Goal: Obtain resource: Download file/media

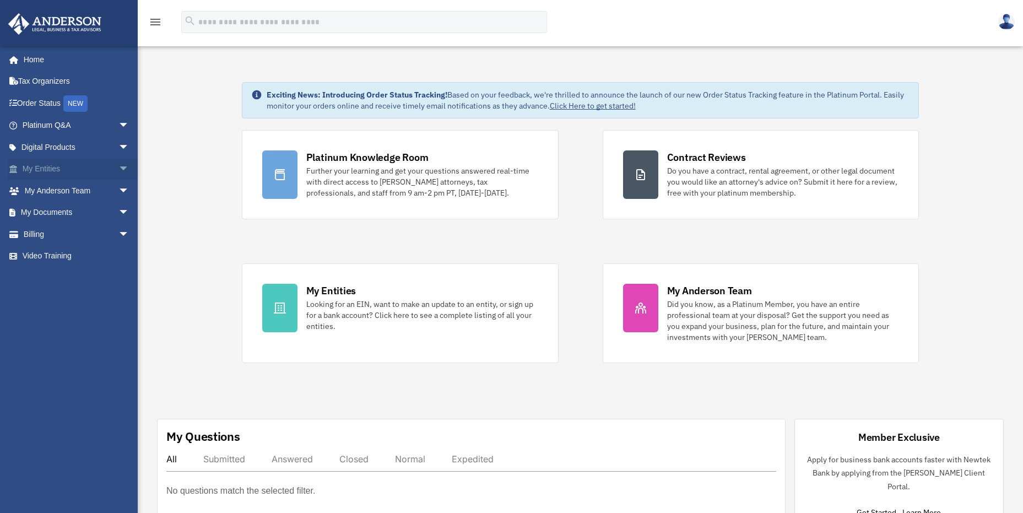
click at [106, 171] on link "My Entities arrow_drop_down" at bounding box center [77, 169] width 138 height 22
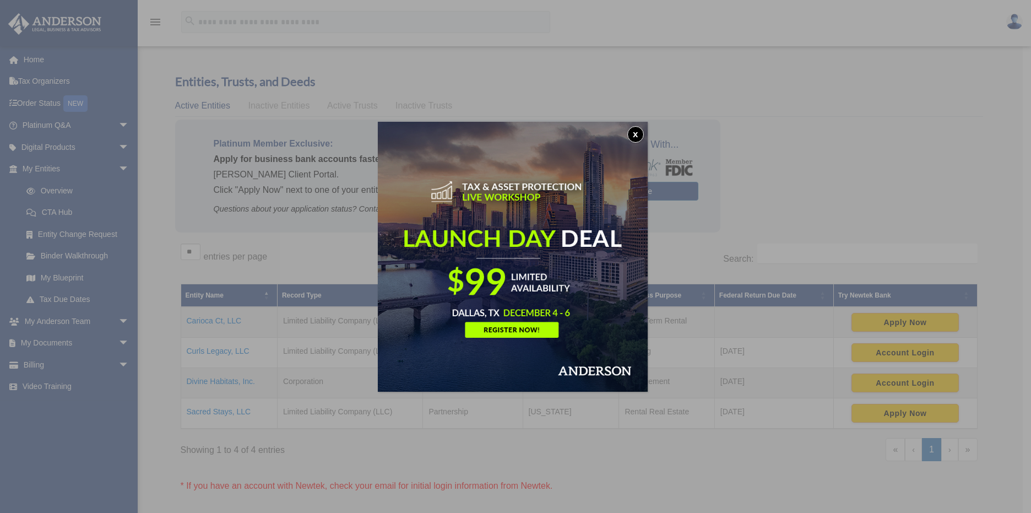
click at [641, 133] on button "x" at bounding box center [635, 134] width 17 height 17
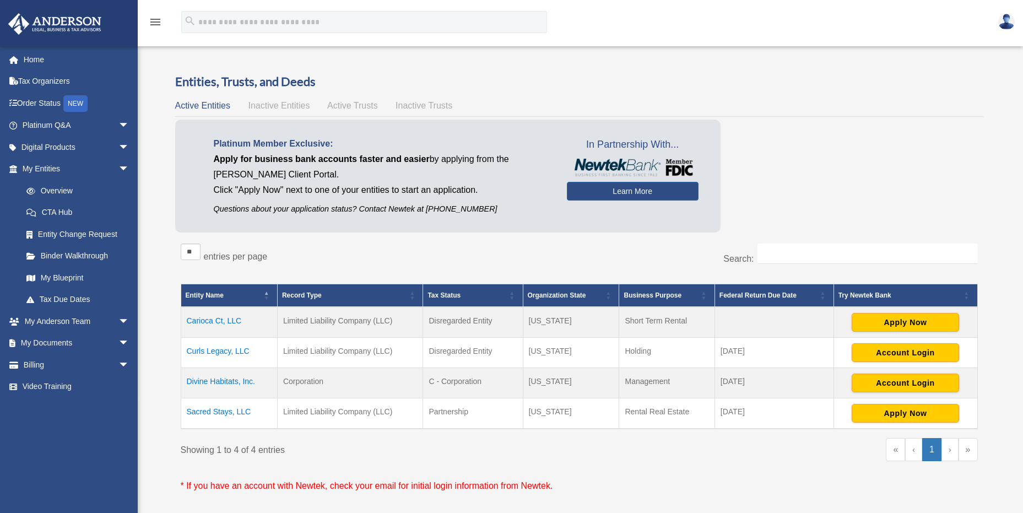
click at [211, 319] on td "Carioca Ct, LLC" at bounding box center [229, 322] width 96 height 31
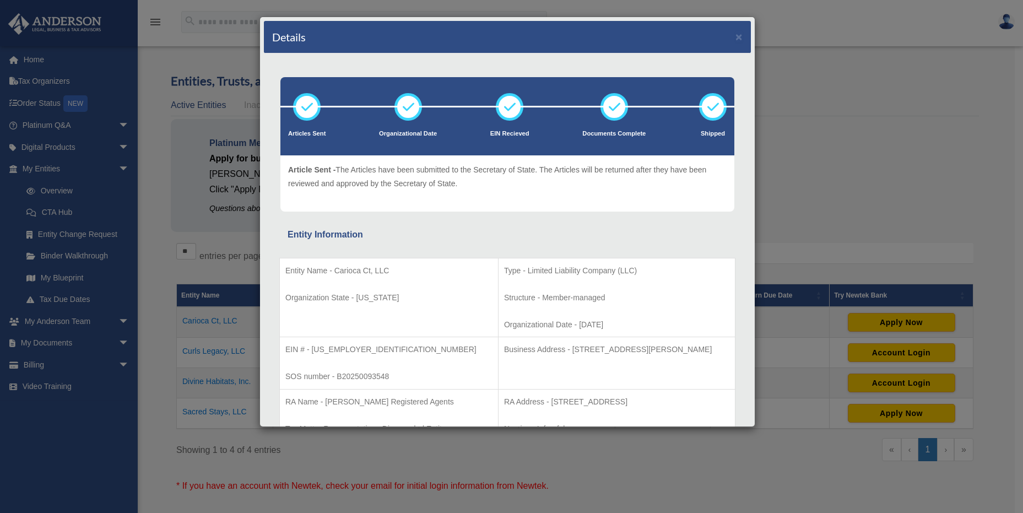
click at [825, 74] on div "Details × Articles Sent Organizational Date" at bounding box center [511, 256] width 1023 height 513
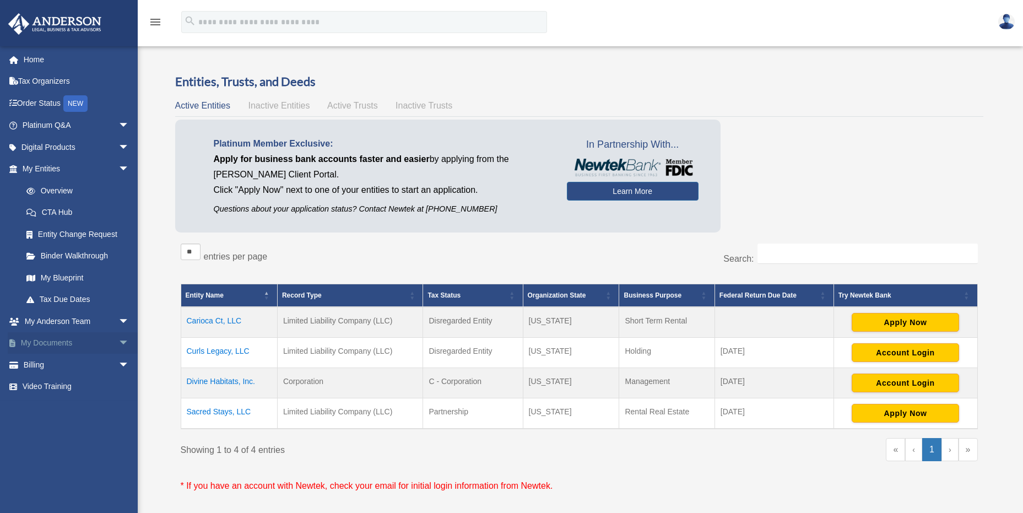
click at [45, 342] on link "My Documents arrow_drop_down" at bounding box center [77, 343] width 138 height 22
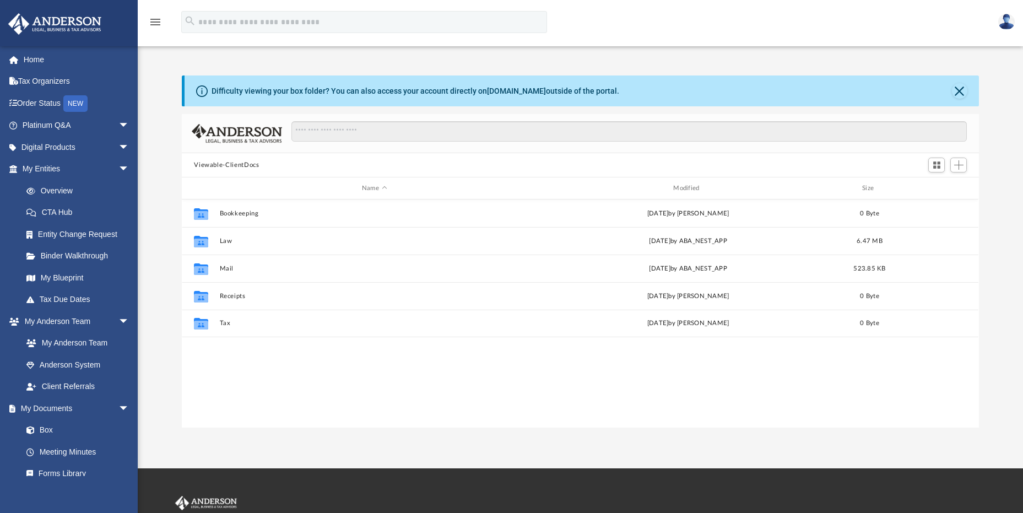
scroll to position [242, 789]
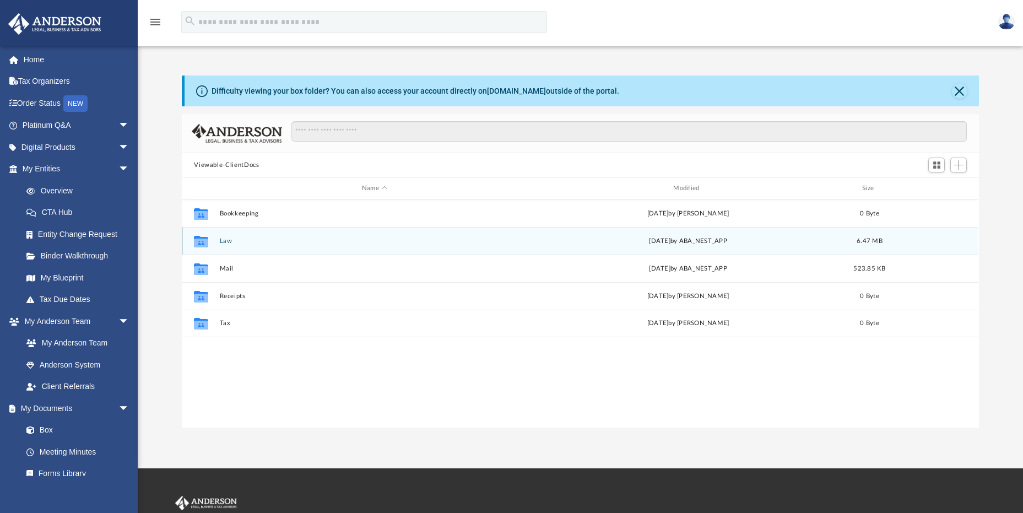
click at [200, 241] on icon "grid" at bounding box center [201, 241] width 14 height 12
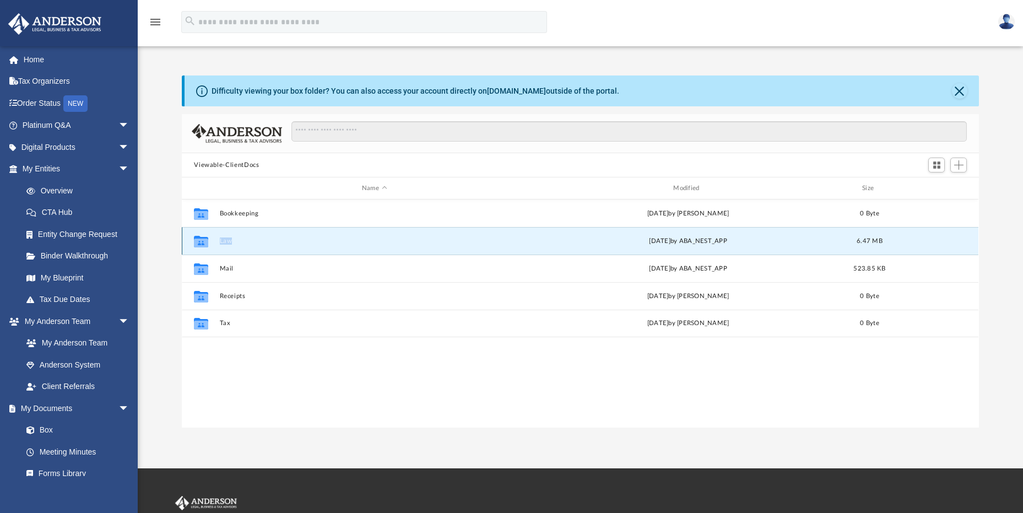
click at [200, 241] on icon "grid" at bounding box center [201, 241] width 14 height 12
drag, startPoint x: 200, startPoint y: 241, endPoint x: 224, endPoint y: 242, distance: 23.7
click at [224, 242] on button "Law" at bounding box center [374, 240] width 309 height 7
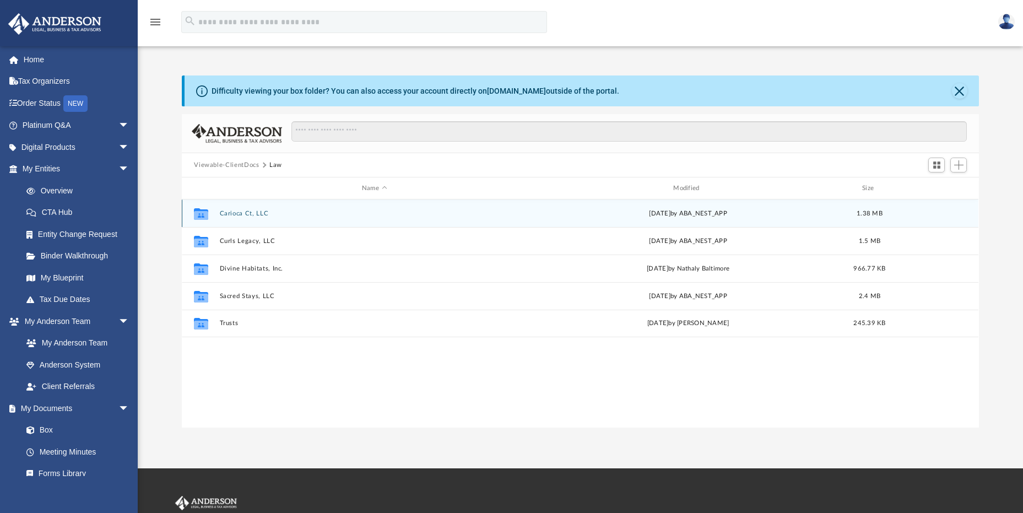
drag, startPoint x: 224, startPoint y: 242, endPoint x: 207, endPoint y: 213, distance: 33.1
click at [207, 213] on icon "grid" at bounding box center [201, 214] width 14 height 9
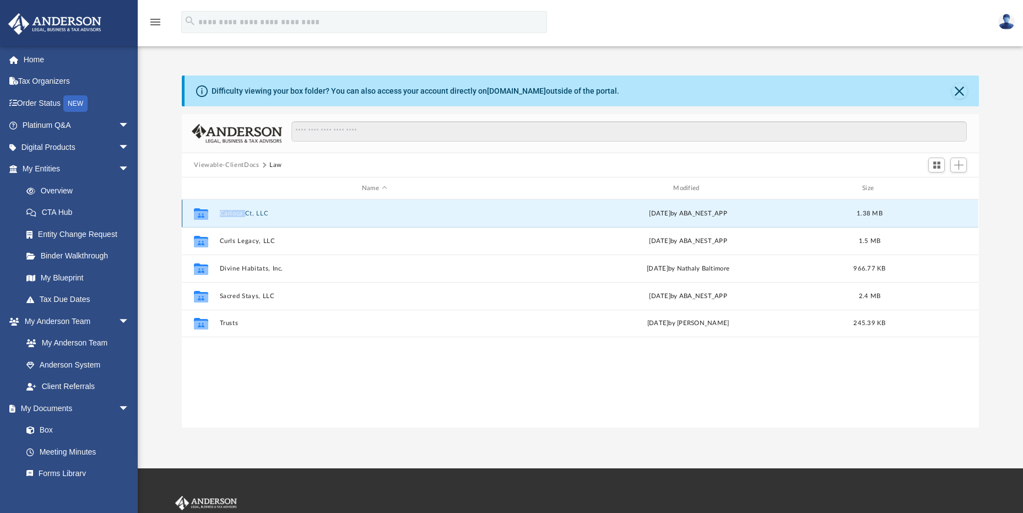
click at [207, 213] on icon "grid" at bounding box center [201, 214] width 14 height 9
drag, startPoint x: 207, startPoint y: 213, endPoint x: 247, endPoint y: 211, distance: 40.2
click at [247, 211] on button "Carioca Ct, LLC" at bounding box center [374, 213] width 309 height 7
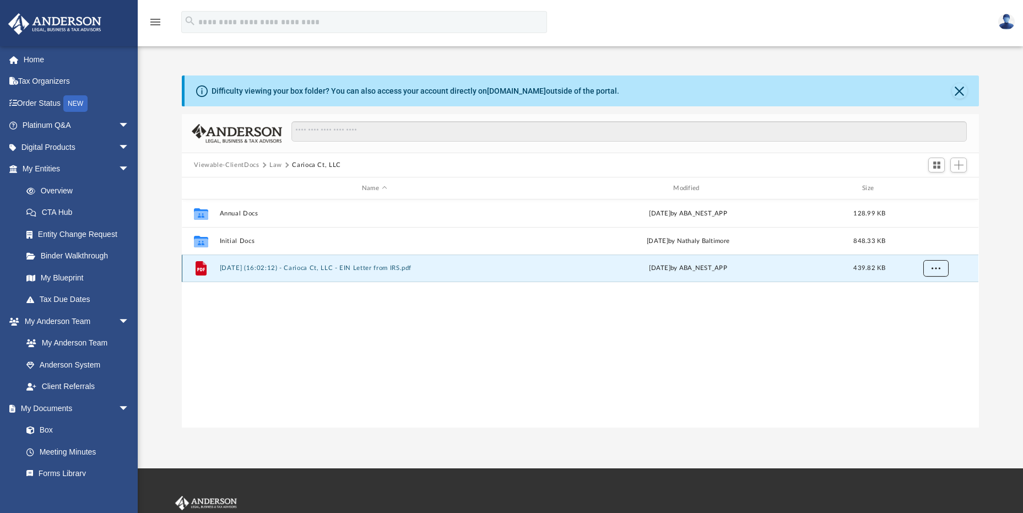
click at [932, 270] on span "More options" at bounding box center [935, 268] width 9 height 6
click at [834, 383] on div "Collaborated Folder Annual Docs Tue Jun 10 2025 by ABA_NEST_APP 128.99 KB Colla…" at bounding box center [580, 313] width 796 height 228
click at [933, 267] on span "More options" at bounding box center [935, 268] width 9 height 6
click at [480, 312] on div "Collaborated Folder Annual Docs Tue Jun 10 2025 by ABA_NEST_APP 128.99 KB Colla…" at bounding box center [580, 313] width 796 height 228
click at [204, 269] on icon "grid" at bounding box center [201, 269] width 8 height 3
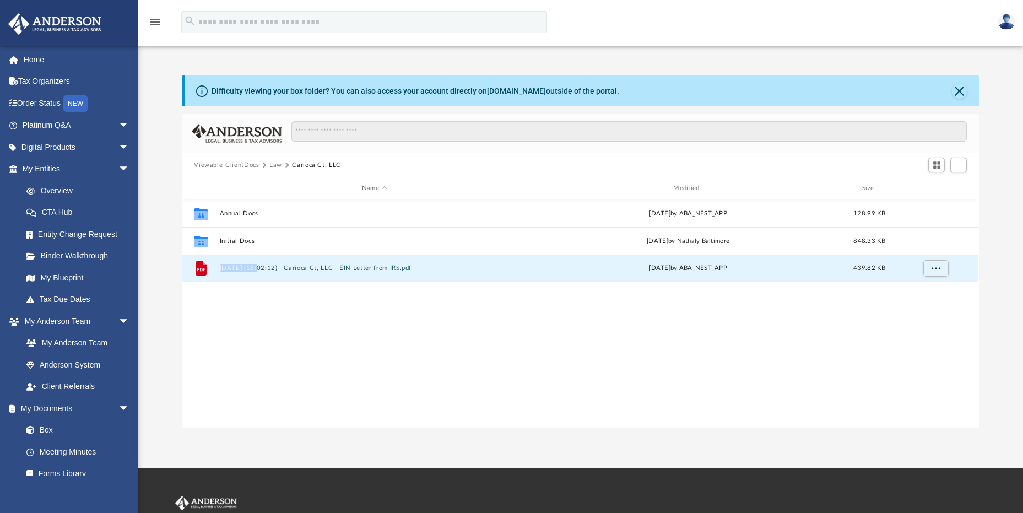
click at [204, 269] on icon "grid" at bounding box center [201, 269] width 8 height 3
drag, startPoint x: 204, startPoint y: 269, endPoint x: 294, endPoint y: 268, distance: 89.2
click at [294, 268] on button "2025.05.08 (16:02:12) - Carioca Ct, LLC - EIN Letter from IRS.pdf" at bounding box center [374, 267] width 309 height 7
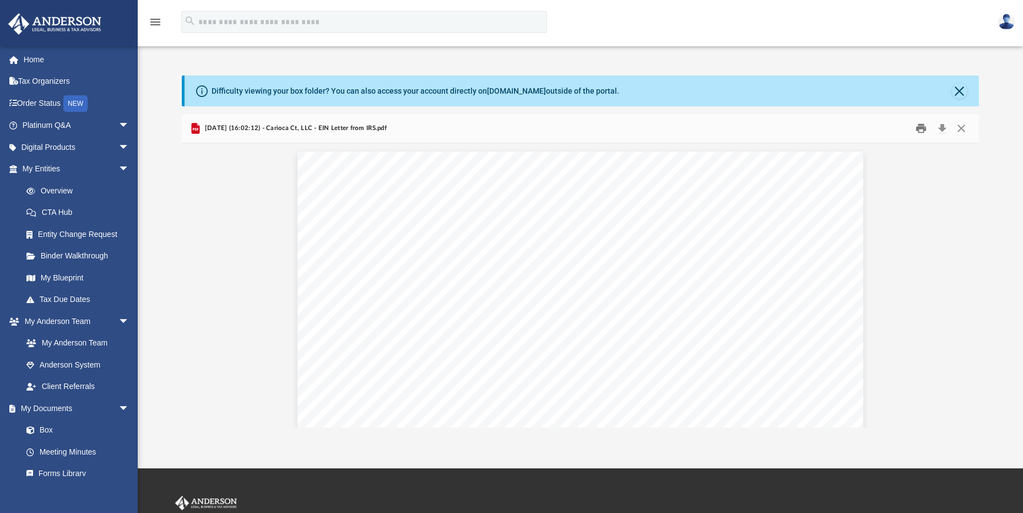
click at [918, 129] on button "Print" at bounding box center [921, 128] width 22 height 17
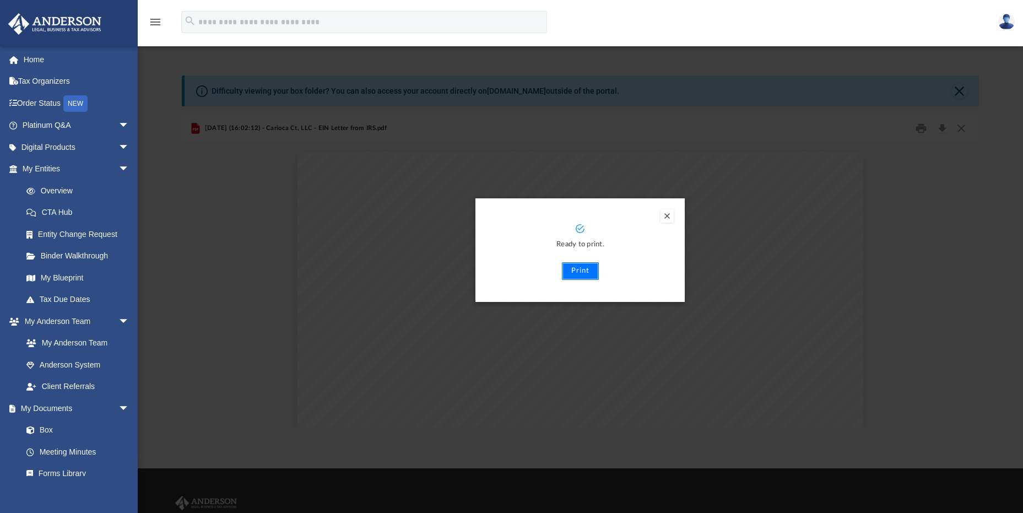
click at [573, 272] on button "Print" at bounding box center [580, 271] width 37 height 18
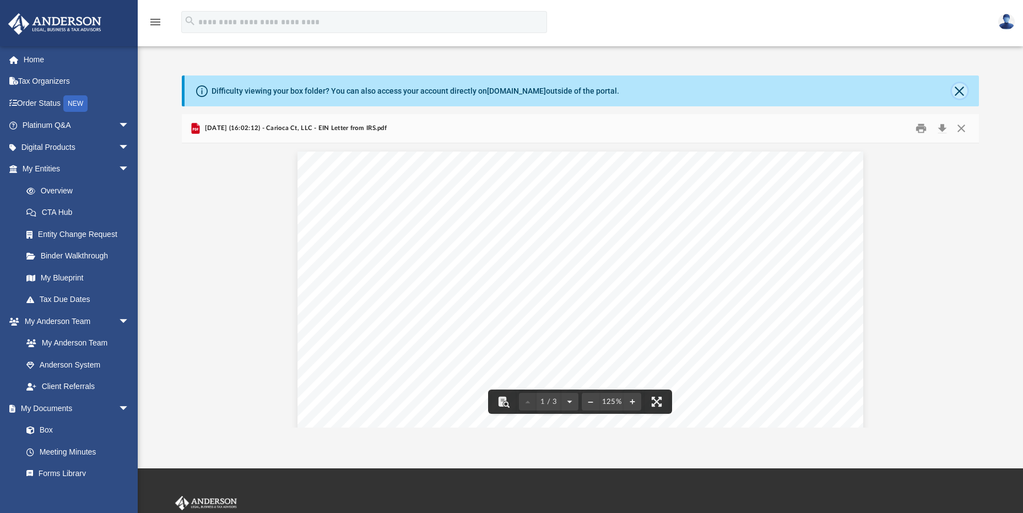
click at [958, 90] on button "Close" at bounding box center [959, 90] width 15 height 15
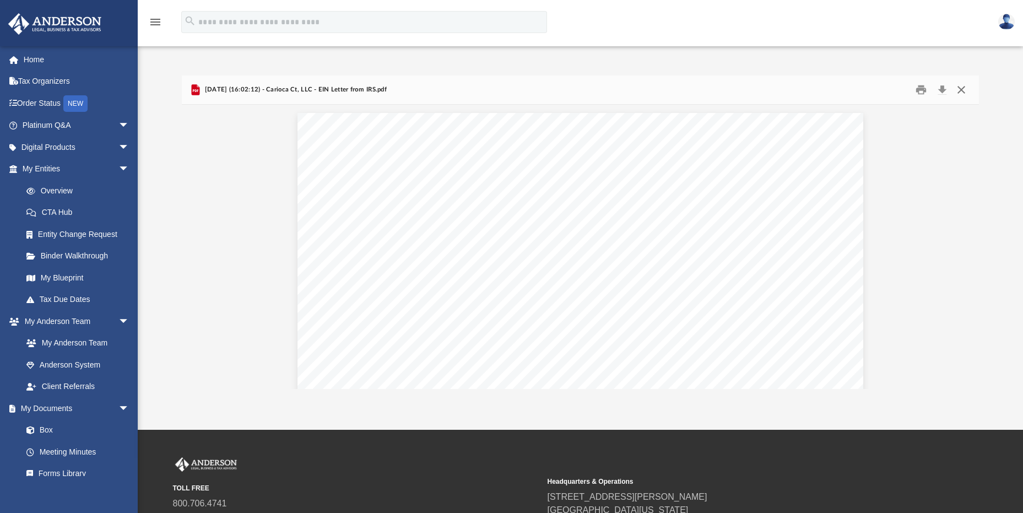
click at [958, 90] on button "Close" at bounding box center [961, 90] width 20 height 17
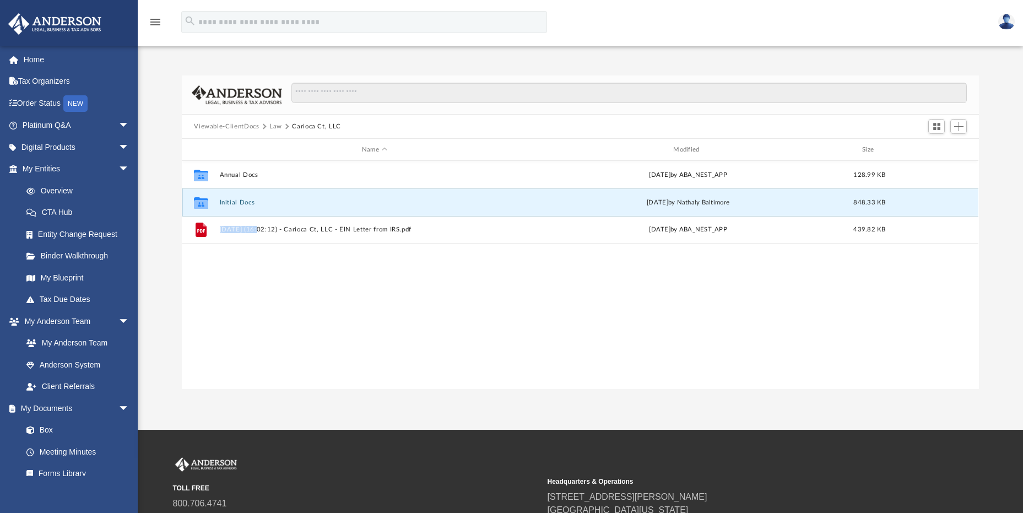
click at [226, 202] on button "Initial Docs" at bounding box center [374, 202] width 309 height 7
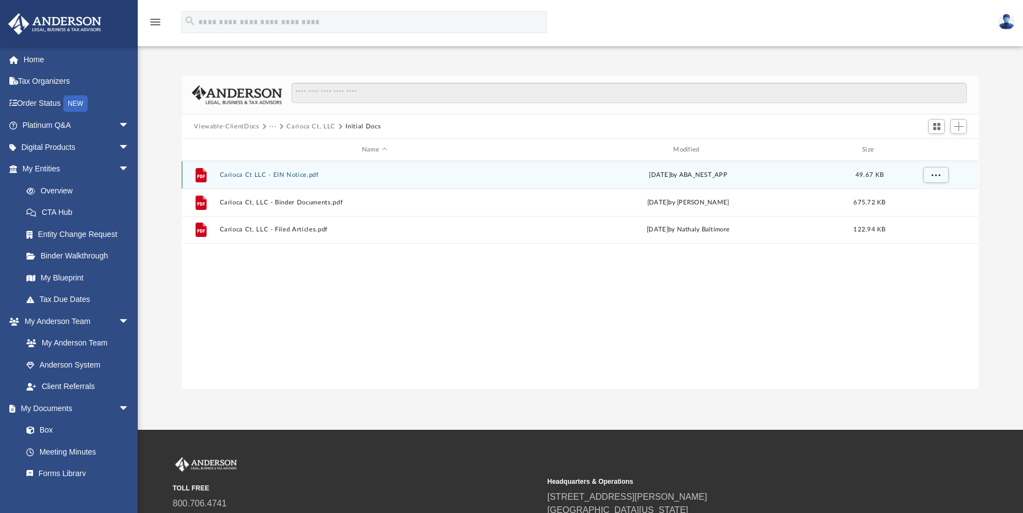
click at [234, 175] on button "Carioca Ct LLC - EIN Notice.pdf" at bounding box center [374, 174] width 309 height 7
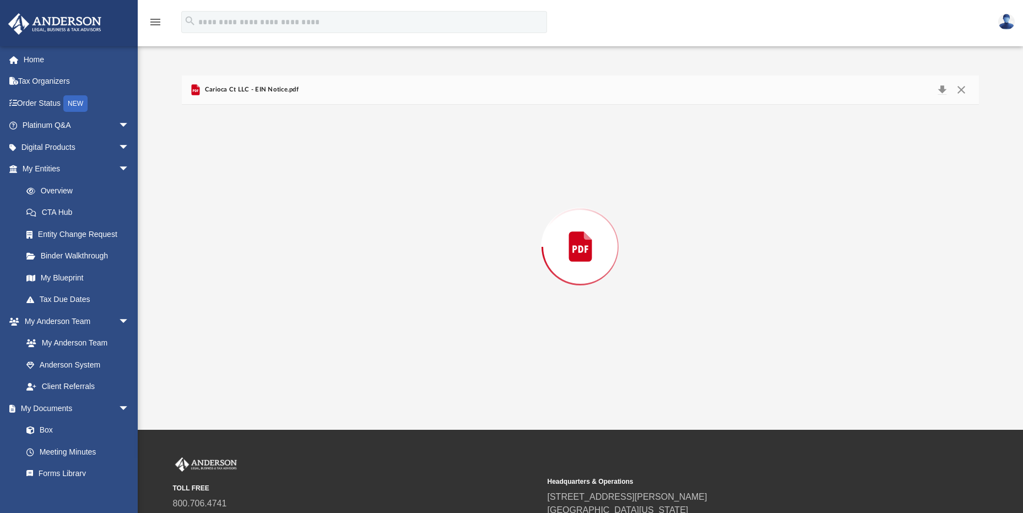
click at [234, 175] on div "Preview" at bounding box center [580, 247] width 796 height 284
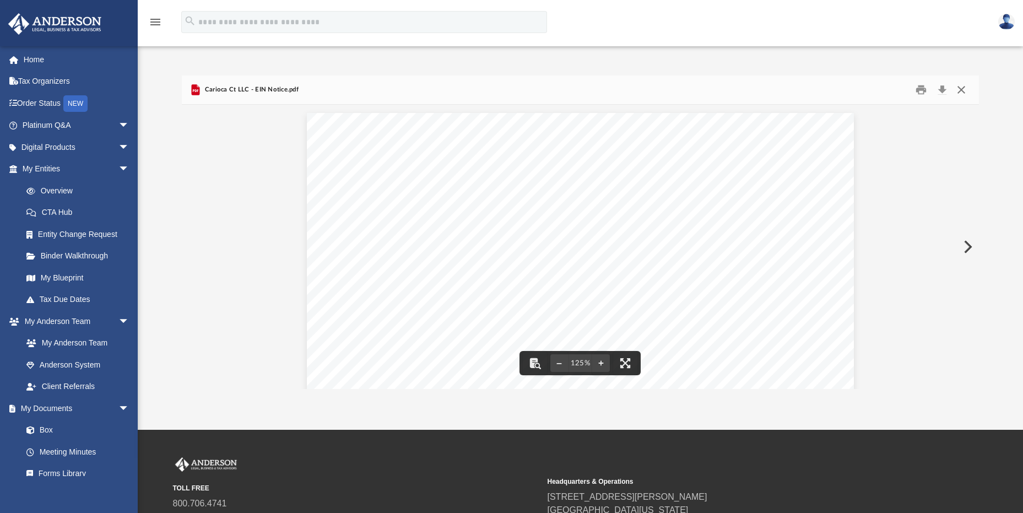
click at [959, 89] on button "Close" at bounding box center [961, 90] width 20 height 17
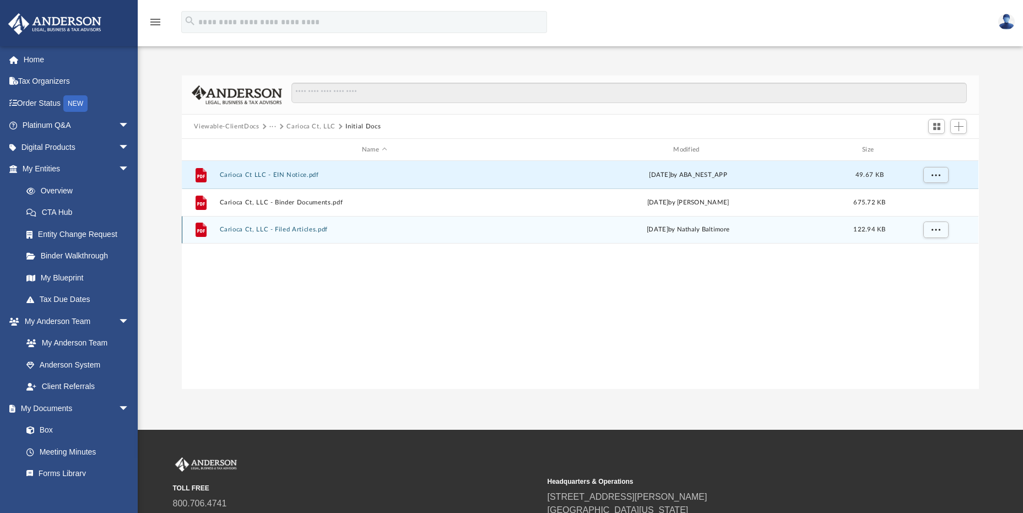
click at [271, 230] on button "Carioca Ct, LLC - Filed Articles.pdf" at bounding box center [374, 229] width 309 height 7
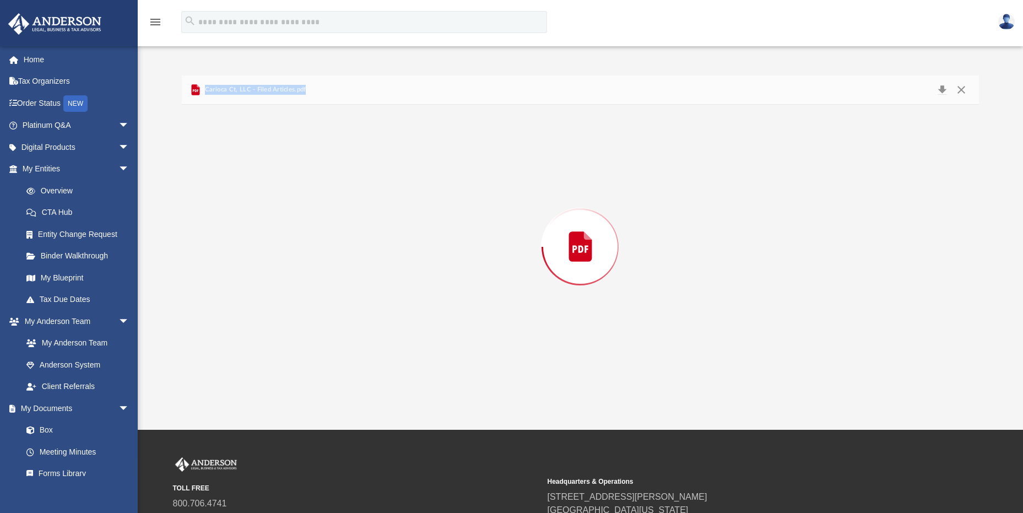
click at [271, 230] on div "Preview" at bounding box center [580, 247] width 796 height 284
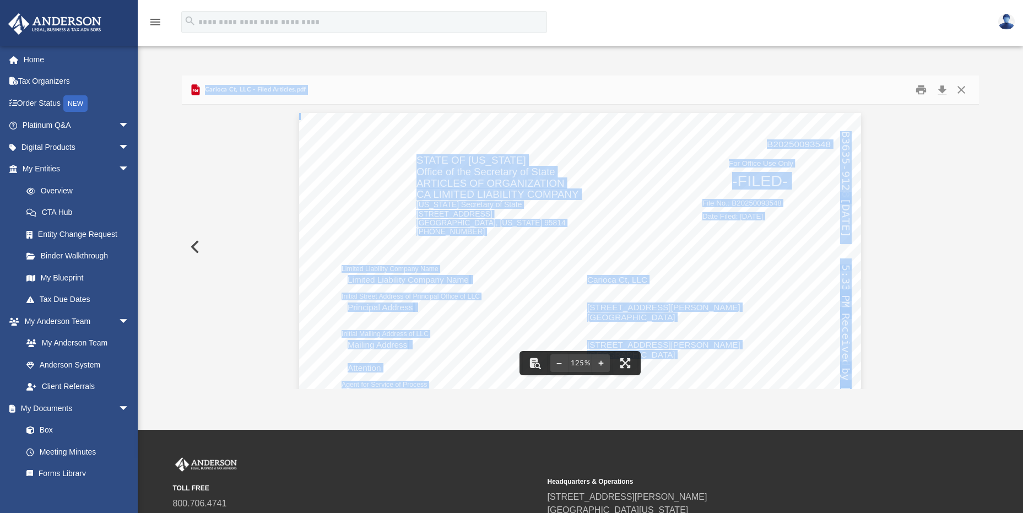
click at [897, 141] on div "B20250093548 Limited Liability Company Name Limited Liability Company Name Cari…" at bounding box center [580, 477] width 796 height 744
click at [919, 89] on button "Print" at bounding box center [921, 90] width 22 height 17
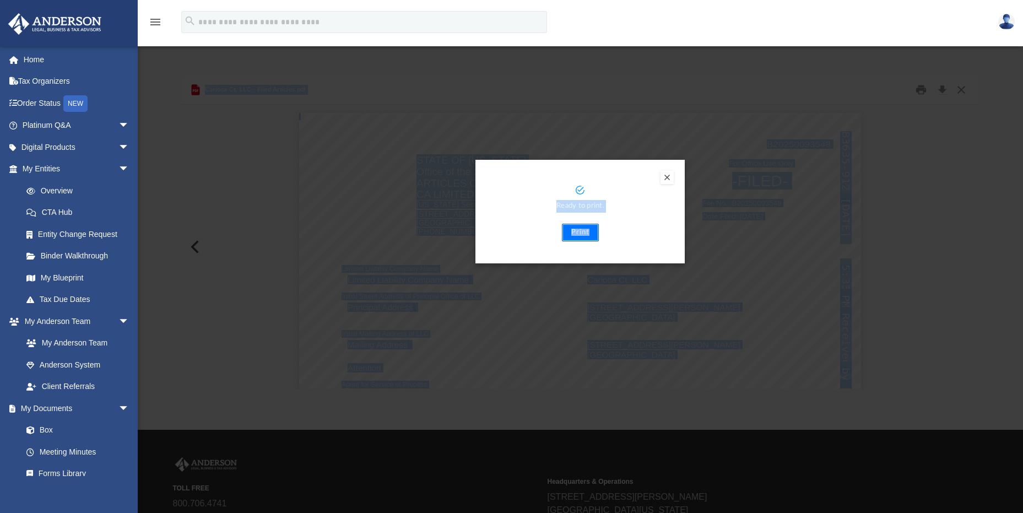
click at [578, 232] on button "Print" at bounding box center [580, 233] width 37 height 18
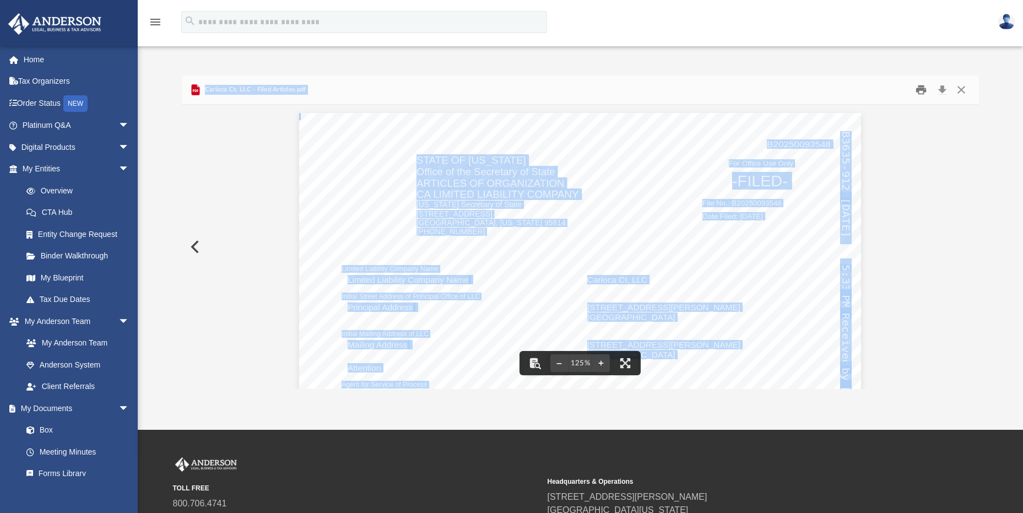
click at [924, 91] on button "Print" at bounding box center [921, 90] width 22 height 17
click at [959, 90] on button "Close" at bounding box center [961, 90] width 20 height 17
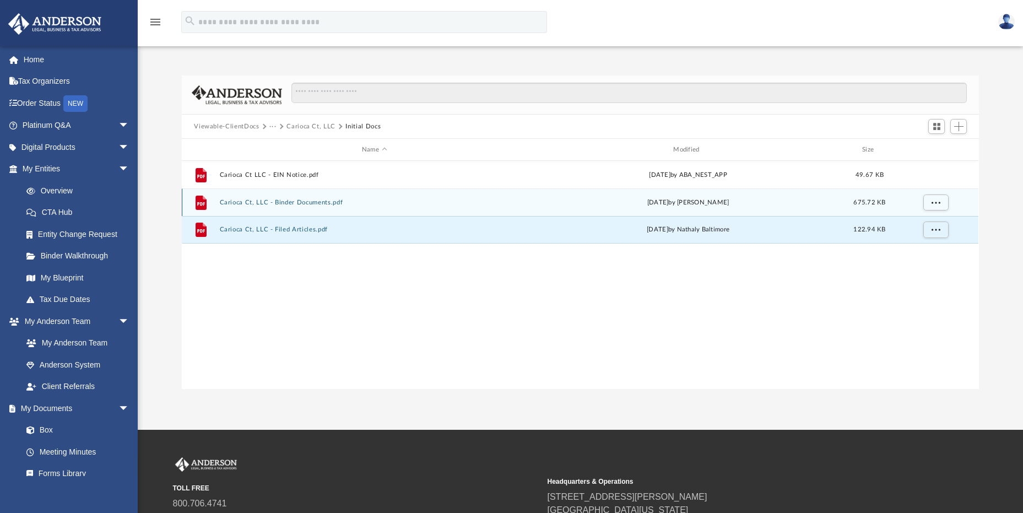
click at [247, 200] on button "Carioca Ct, LLC - Binder Documents.pdf" at bounding box center [374, 202] width 309 height 7
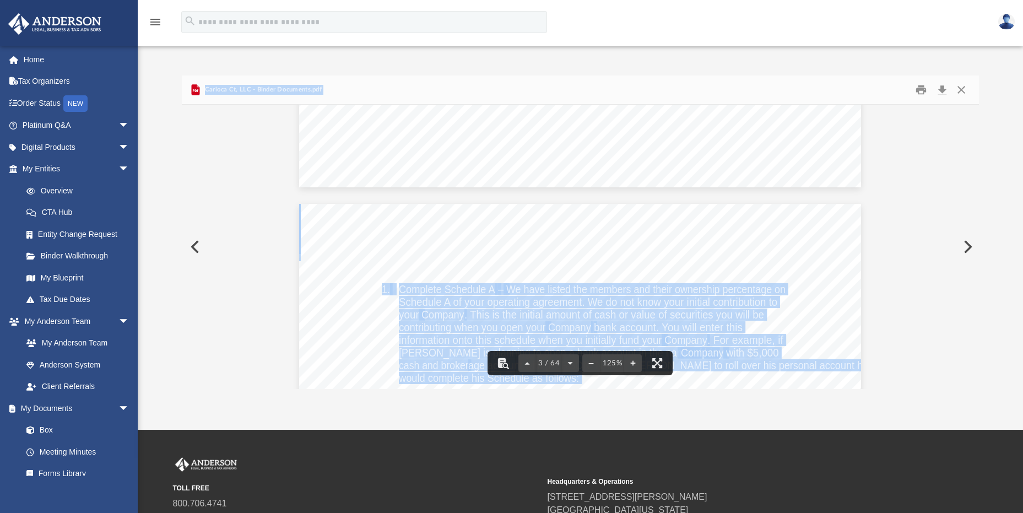
scroll to position [1377, 0]
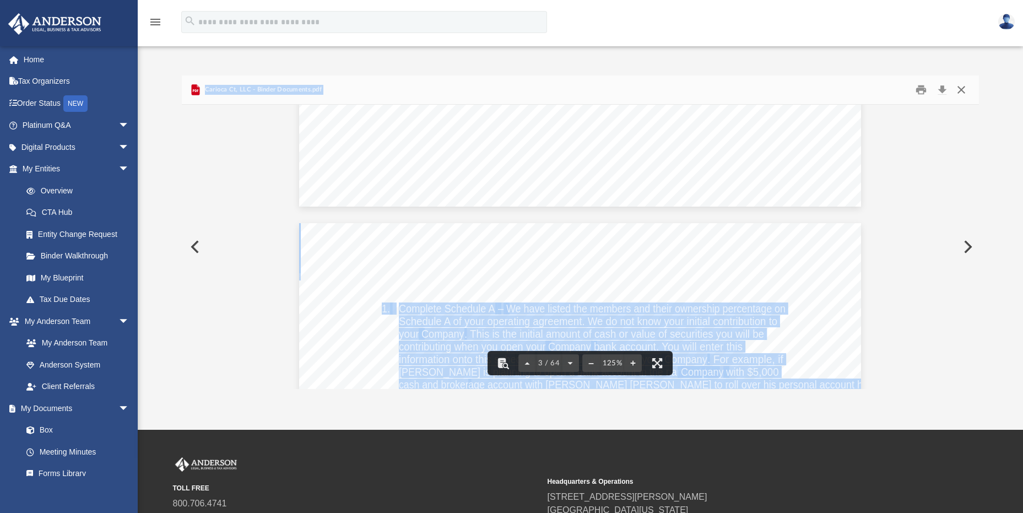
click at [961, 89] on button "Close" at bounding box center [961, 90] width 20 height 17
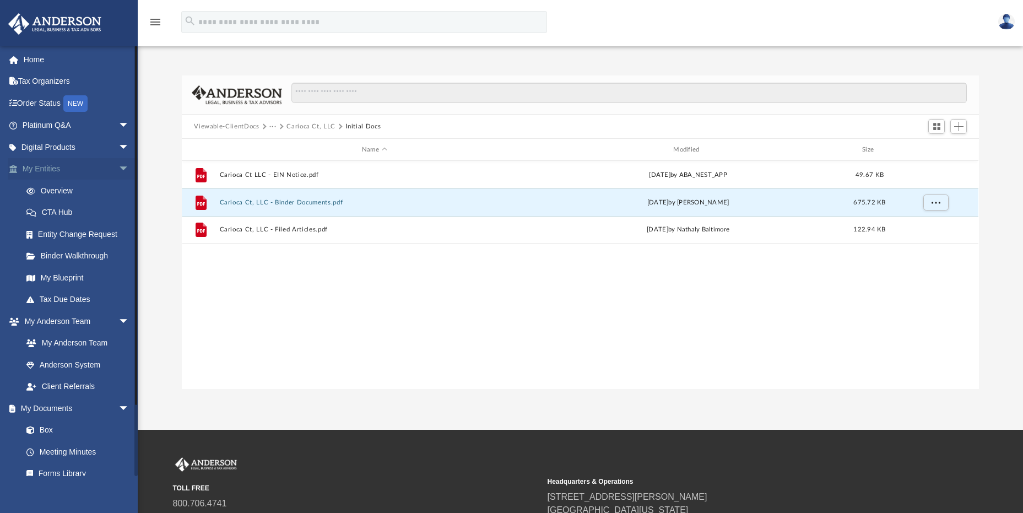
click at [35, 166] on link "My Entities arrow_drop_down" at bounding box center [77, 169] width 138 height 22
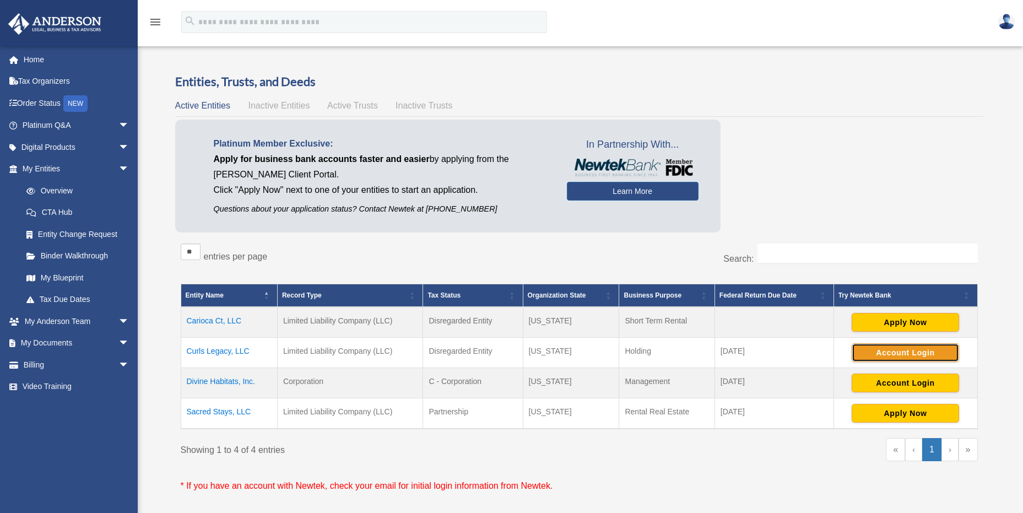
click at [887, 353] on button "Account Login" at bounding box center [904, 352] width 107 height 19
click at [877, 379] on button "Account Login" at bounding box center [904, 382] width 107 height 19
click at [888, 384] on button "Account Login" at bounding box center [904, 382] width 107 height 19
click at [894, 384] on button "Account Login" at bounding box center [904, 382] width 107 height 19
